Goal: Navigation & Orientation: Find specific page/section

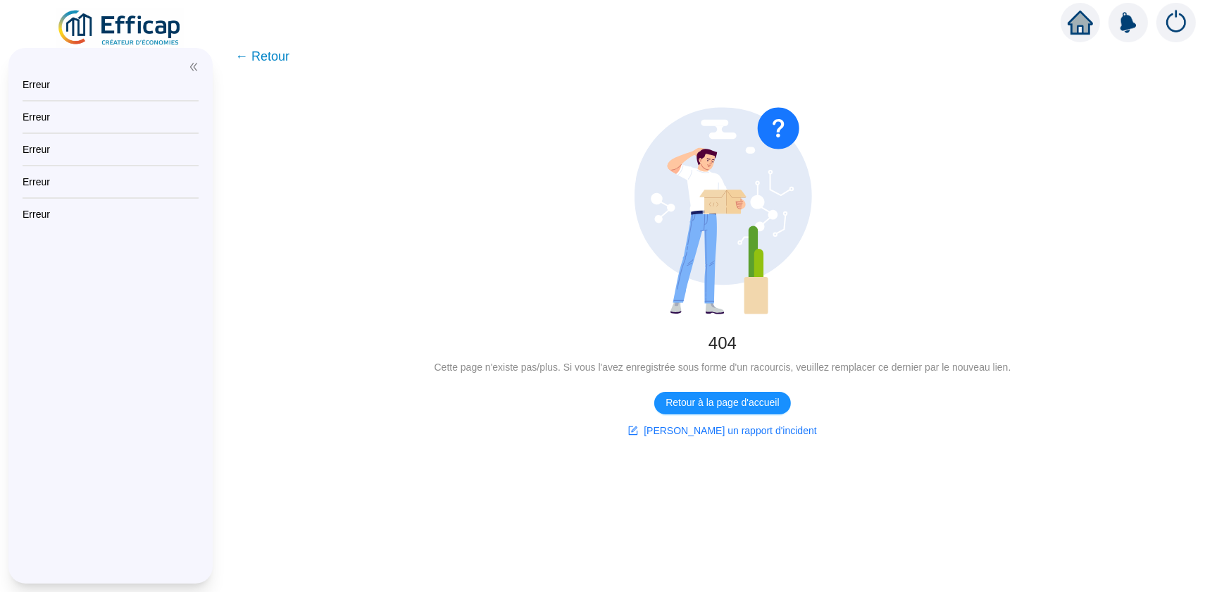
click at [247, 54] on span "← Retour" at bounding box center [262, 56] width 54 height 20
click at [731, 406] on span "Retour à la page d'accueil" at bounding box center [722, 402] width 113 height 15
